Goal: Information Seeking & Learning: Learn about a topic

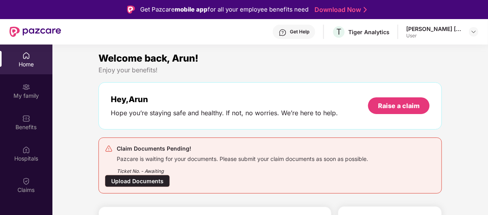
scroll to position [44, 0]
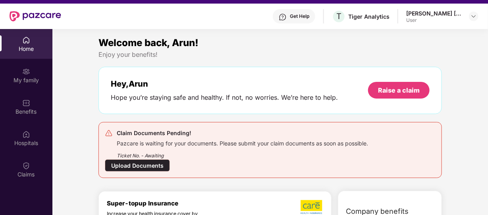
scroll to position [0, 0]
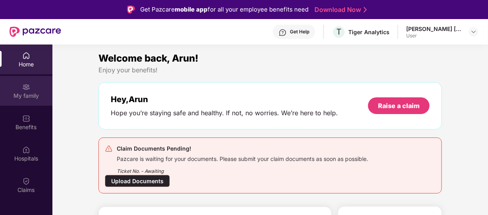
click at [24, 93] on div "My family" at bounding box center [26, 96] width 52 height 8
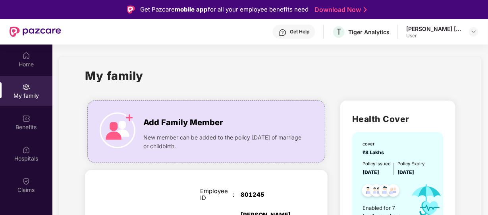
click at [191, 78] on div "My family" at bounding box center [270, 80] width 370 height 27
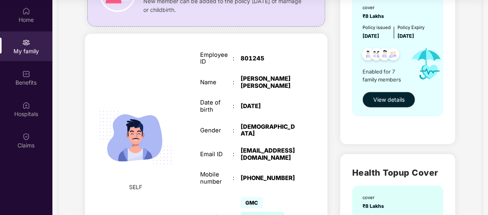
scroll to position [95, 0]
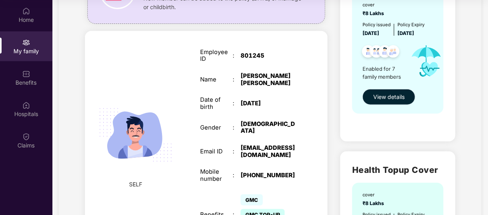
click at [389, 96] on span "View details" at bounding box center [388, 97] width 31 height 9
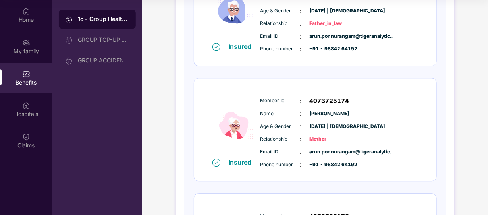
scroll to position [616, 0]
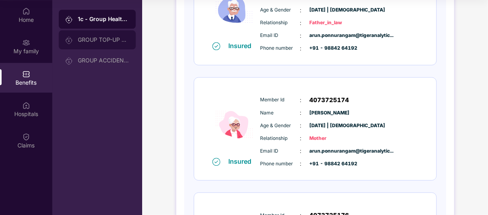
click at [100, 48] on div "GROUP TOP-UP POLICY" at bounding box center [97, 39] width 77 height 19
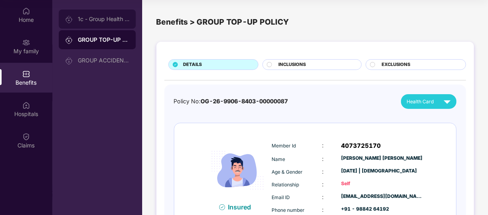
click at [107, 22] on div "1c - Group Health Insurance" at bounding box center [97, 19] width 77 height 19
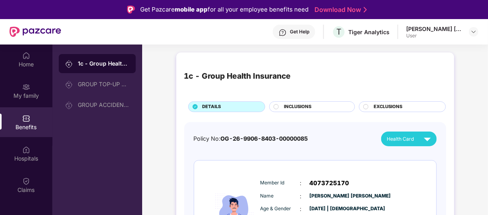
scroll to position [15, 0]
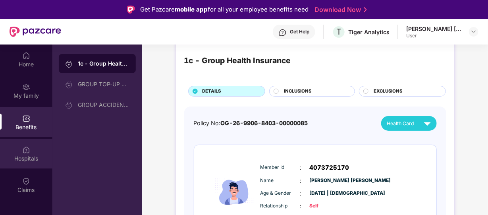
click at [0, 155] on div "Hospitals" at bounding box center [26, 159] width 52 height 8
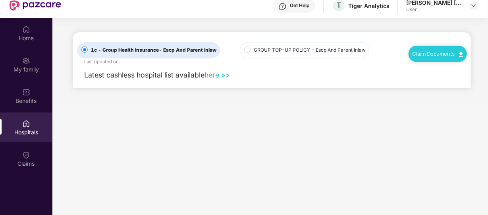
scroll to position [29, 0]
